Goal: Find specific page/section: Find specific page/section

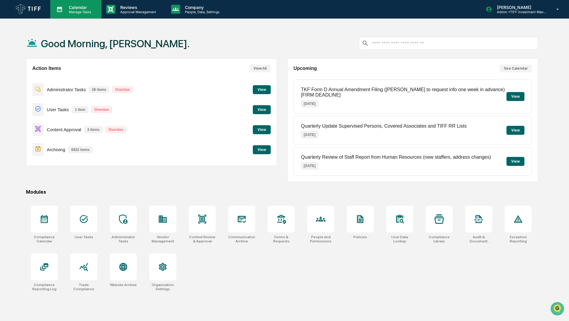
click at [66, 10] on p "Manage Tasks" at bounding box center [79, 12] width 30 height 4
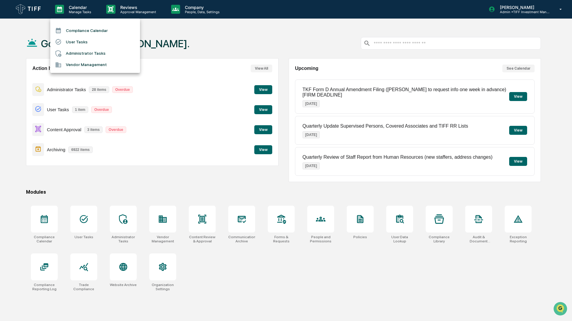
click at [83, 32] on li "Compliance Calendar" at bounding box center [95, 30] width 90 height 11
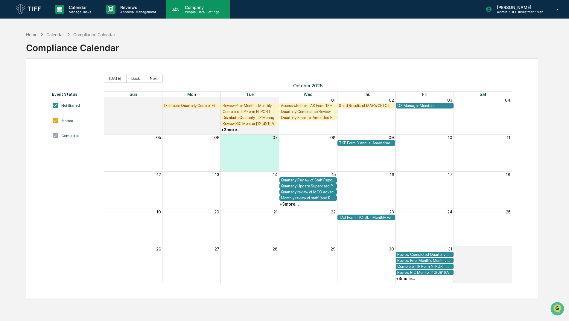
click at [194, 10] on p "People, Data, Settings" at bounding box center [201, 12] width 43 height 4
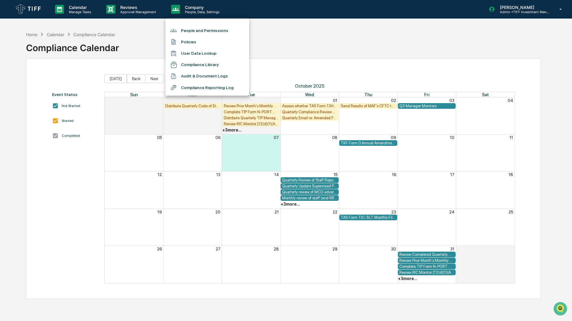
click at [143, 21] on div at bounding box center [286, 160] width 572 height 321
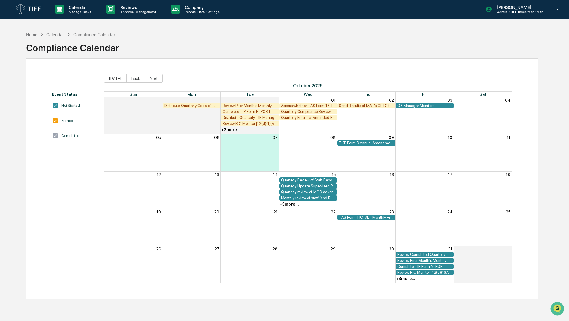
click at [140, 10] on div "People and Permissions Policies User Data Lookup Compliance Library Audit & Doc…" at bounding box center [284, 160] width 569 height 321
click at [142, 8] on p "Reviews" at bounding box center [138, 7] width 44 height 5
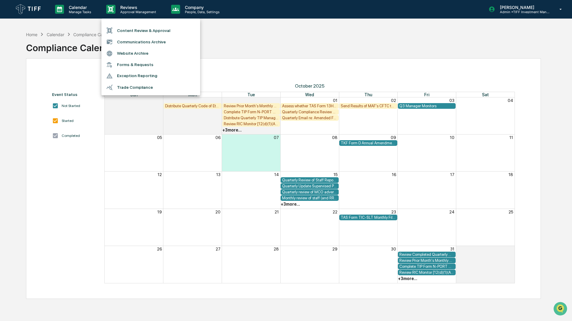
click at [147, 33] on li "Content Review & Approval" at bounding box center [150, 30] width 99 height 11
